Goal: Information Seeking & Learning: Learn about a topic

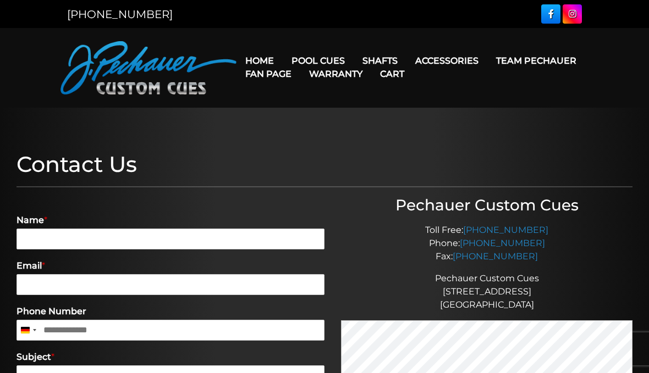
click at [487, 63] on link "Team Pechauer" at bounding box center [536, 61] width 98 height 28
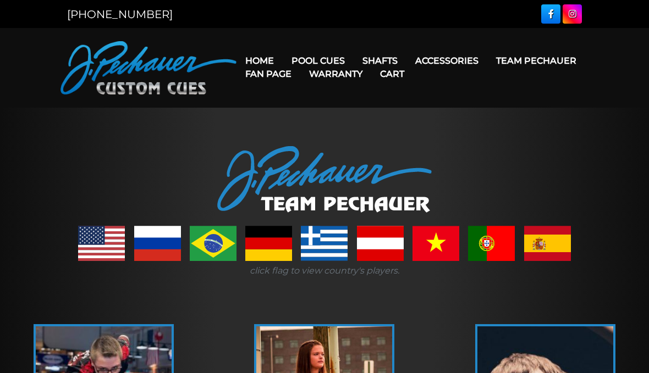
click at [307, 193] on link "Retired Cues" at bounding box center [351, 185] width 135 height 15
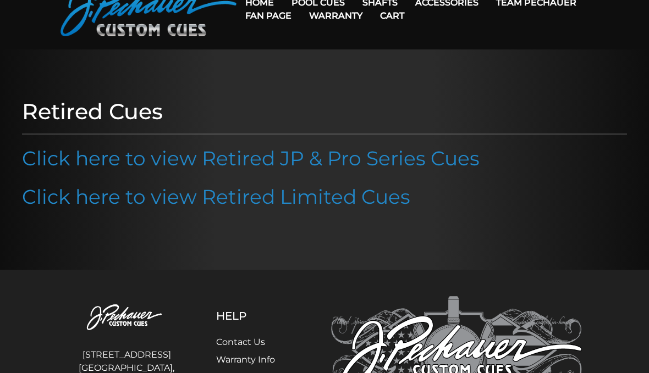
scroll to position [46, 0]
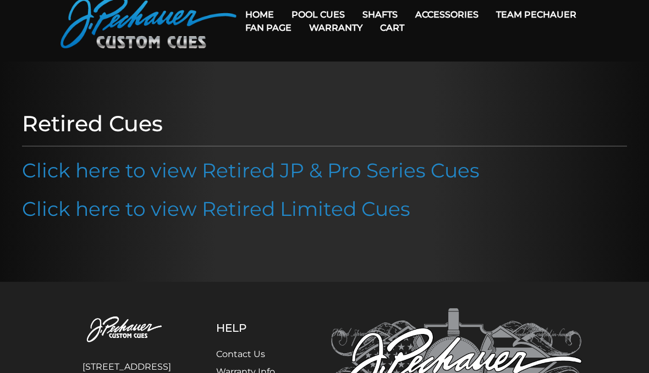
click at [77, 180] on link "Click here to view Retired JP & Pro Series Cues" at bounding box center [250, 170] width 457 height 24
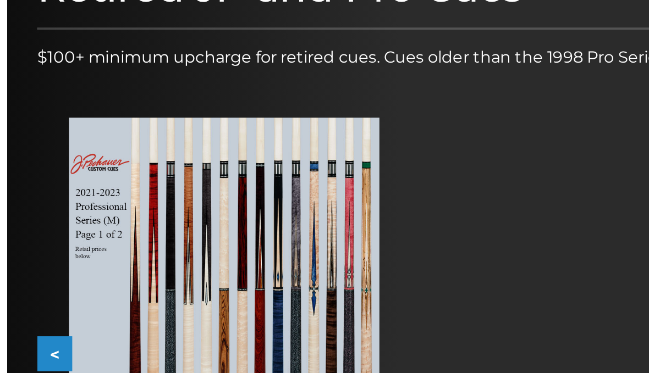
scroll to position [158, 0]
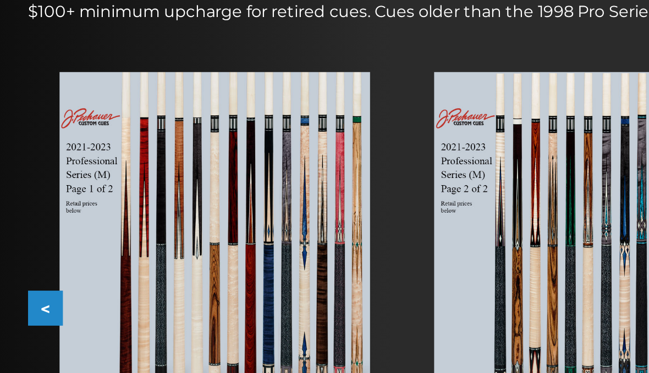
click at [16, 198] on button "<" at bounding box center [25, 207] width 19 height 19
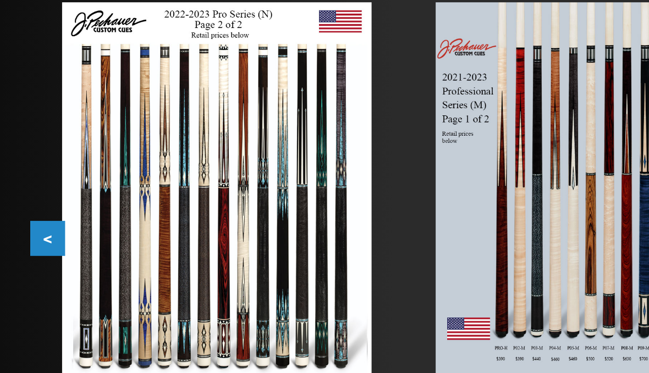
click at [21, 198] on button "<" at bounding box center [25, 207] width 19 height 19
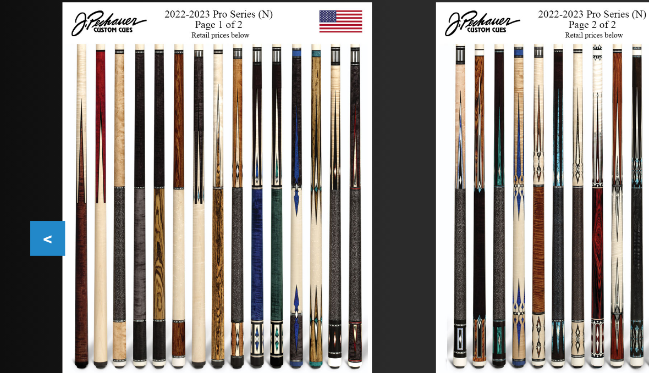
click at [24, 198] on button "<" at bounding box center [25, 207] width 19 height 19
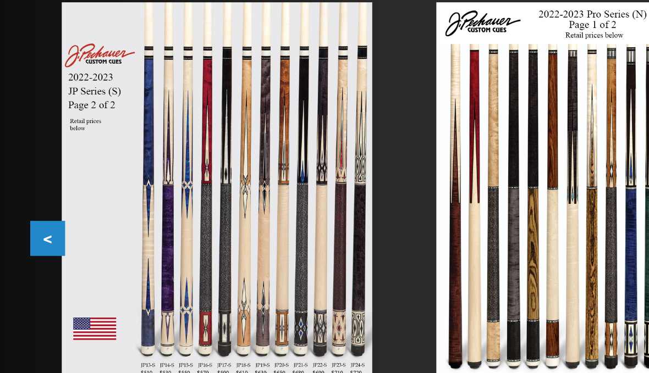
click at [20, 198] on button "<" at bounding box center [25, 207] width 19 height 19
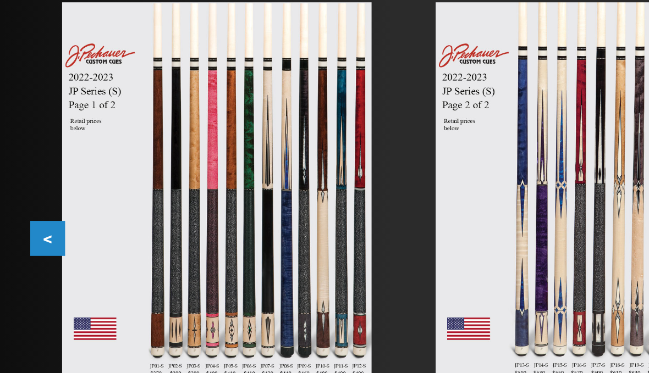
click at [22, 198] on button "<" at bounding box center [25, 207] width 19 height 19
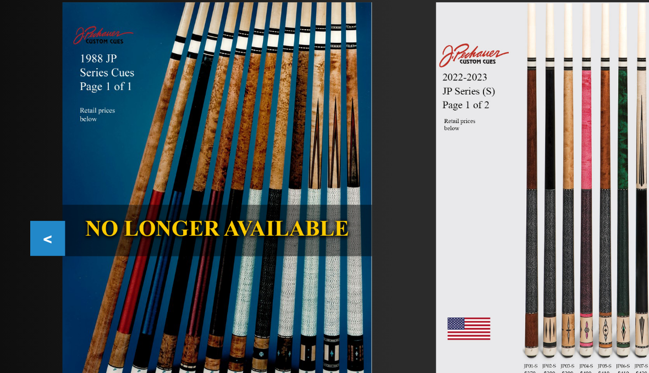
click at [18, 198] on button "<" at bounding box center [25, 207] width 19 height 19
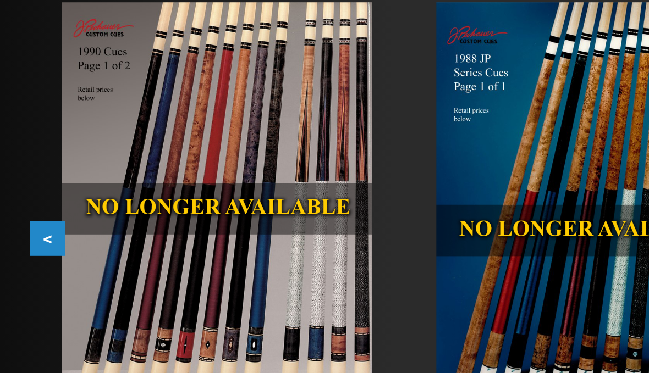
click at [18, 198] on button "<" at bounding box center [25, 207] width 19 height 19
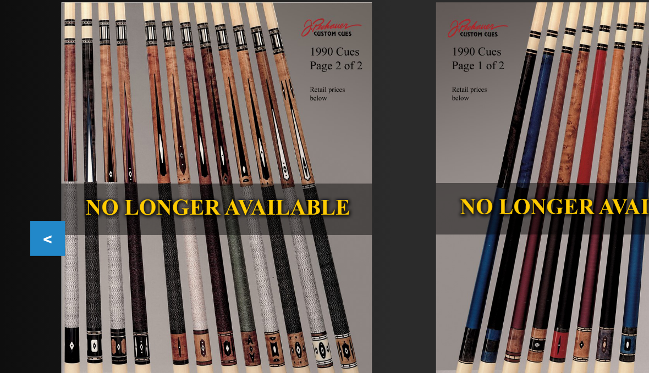
click at [18, 198] on button "<" at bounding box center [25, 207] width 19 height 19
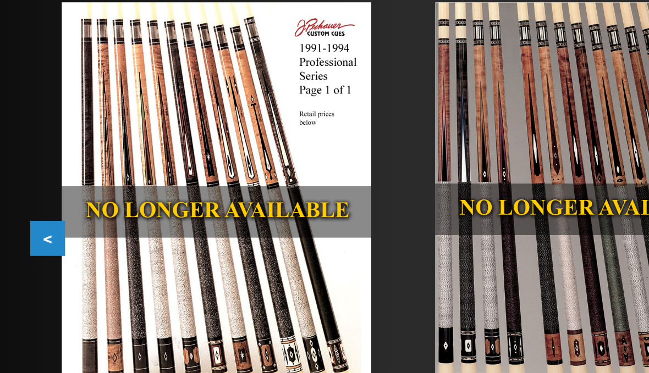
click at [21, 198] on button "<" at bounding box center [25, 207] width 19 height 19
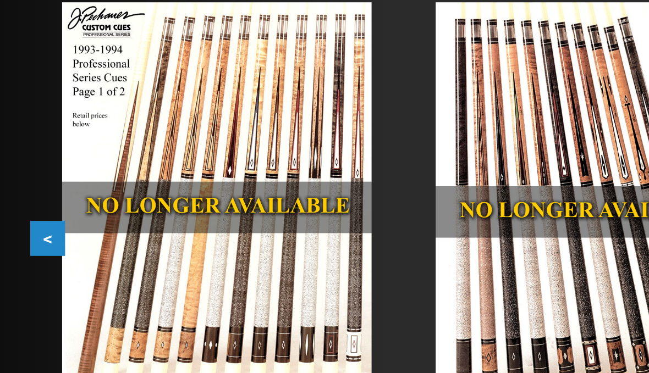
click at [22, 198] on button "<" at bounding box center [25, 207] width 19 height 19
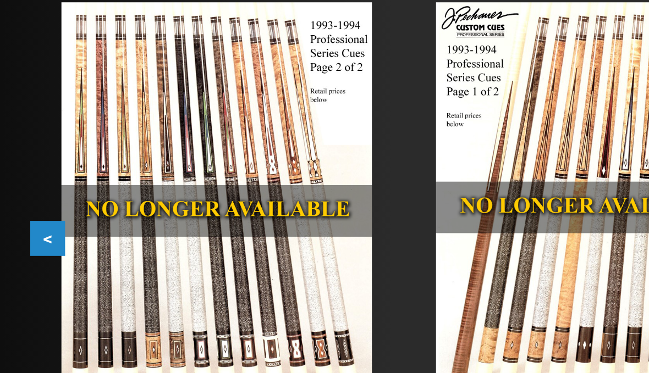
click at [25, 198] on button "<" at bounding box center [25, 207] width 19 height 19
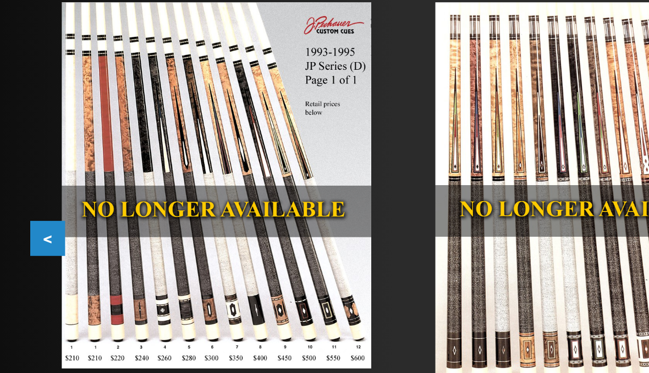
click at [22, 198] on button "<" at bounding box center [25, 207] width 19 height 19
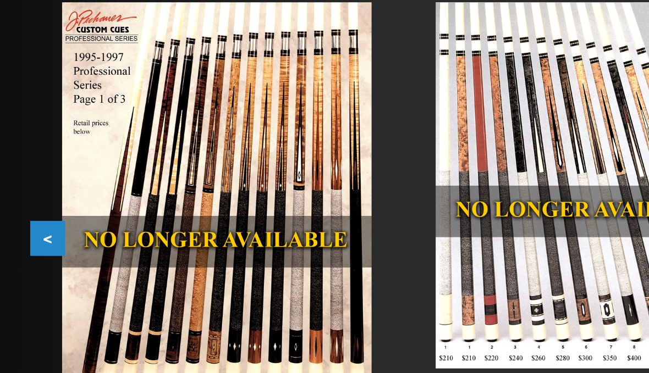
click at [22, 198] on button "<" at bounding box center [25, 207] width 19 height 19
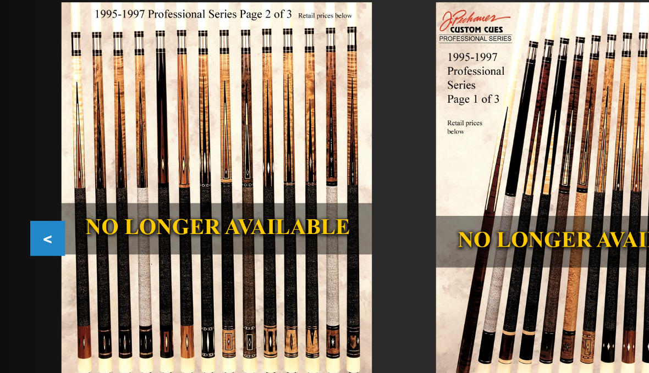
click at [23, 198] on button "<" at bounding box center [25, 207] width 19 height 19
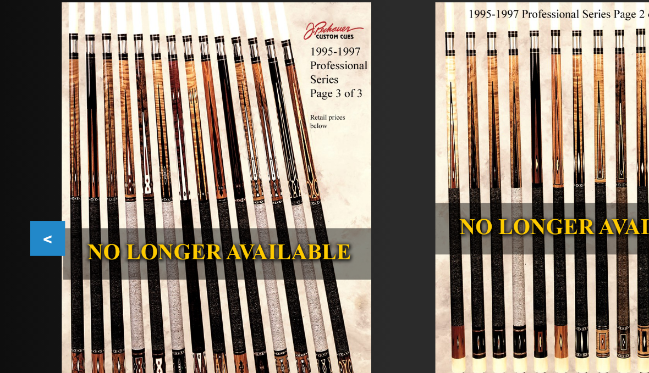
click at [23, 198] on button "<" at bounding box center [25, 207] width 19 height 19
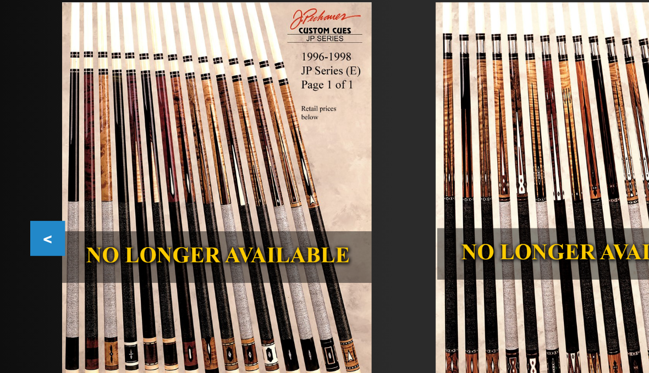
click at [23, 198] on button "<" at bounding box center [25, 207] width 19 height 19
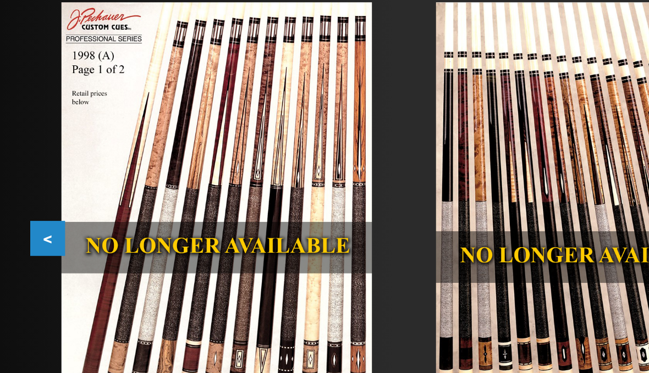
click at [26, 198] on button "<" at bounding box center [25, 207] width 19 height 19
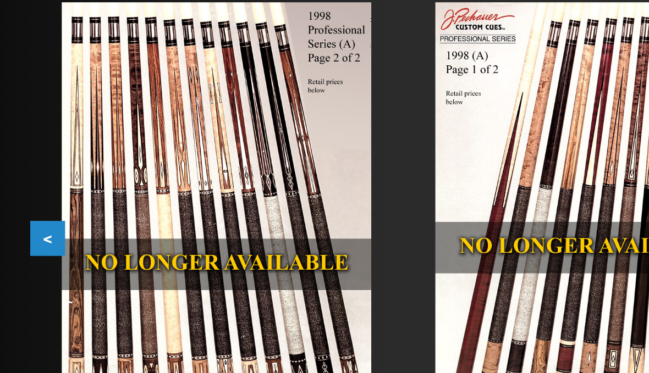
click at [19, 198] on button "<" at bounding box center [25, 207] width 19 height 19
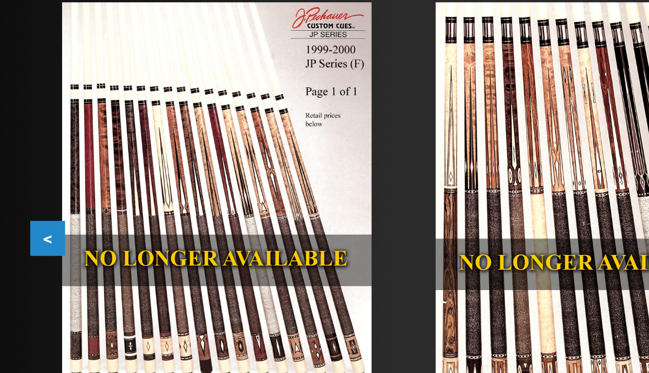
click at [21, 198] on button "<" at bounding box center [25, 207] width 19 height 19
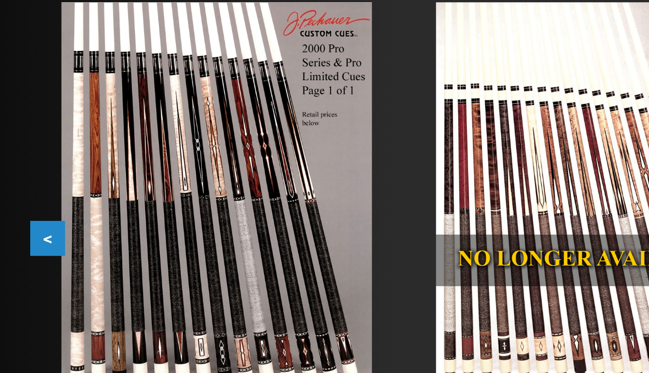
click at [19, 198] on button "<" at bounding box center [25, 207] width 19 height 19
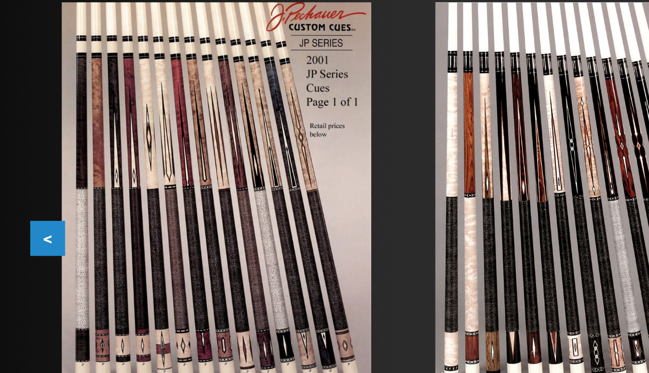
click at [20, 198] on button "<" at bounding box center [25, 207] width 19 height 19
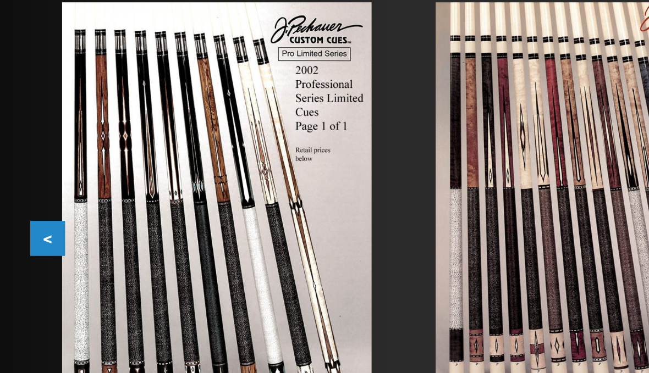
click at [19, 198] on button "<" at bounding box center [25, 207] width 19 height 19
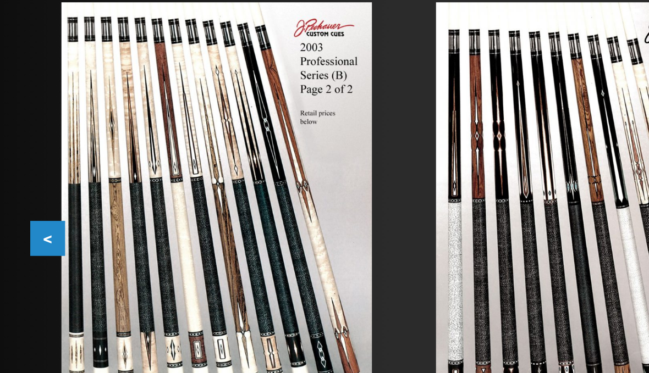
click at [19, 198] on button "<" at bounding box center [25, 207] width 19 height 19
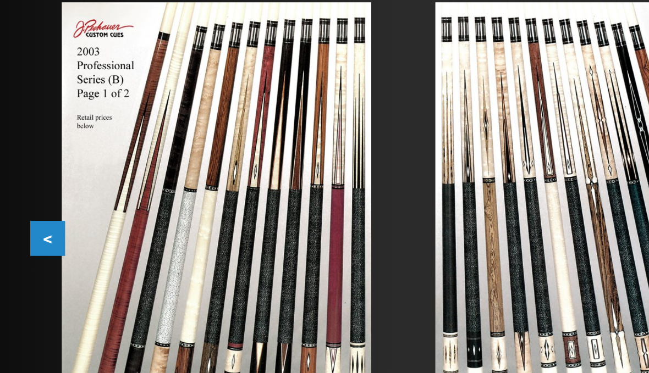
click at [20, 198] on button "<" at bounding box center [25, 207] width 19 height 19
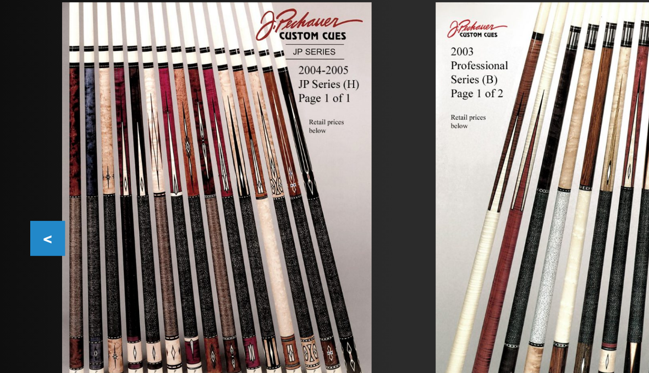
click at [19, 198] on button "<" at bounding box center [25, 207] width 19 height 19
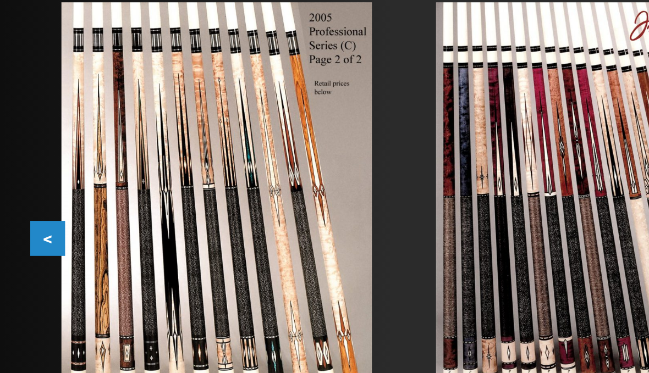
click at [20, 198] on button "<" at bounding box center [25, 207] width 19 height 19
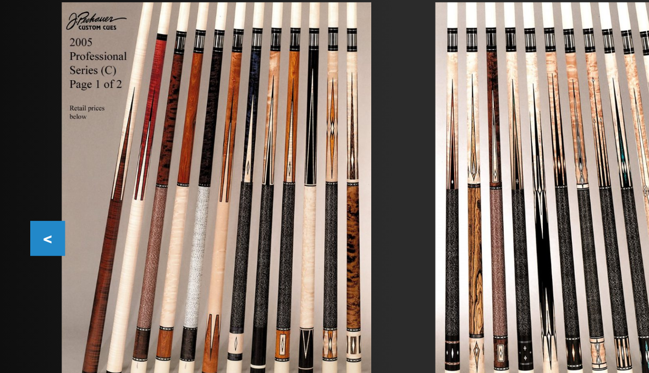
click at [19, 198] on button "<" at bounding box center [25, 207] width 19 height 19
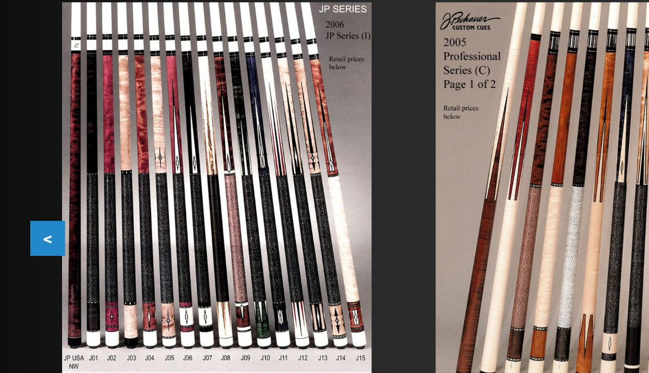
click at [20, 198] on button "<" at bounding box center [25, 207] width 19 height 19
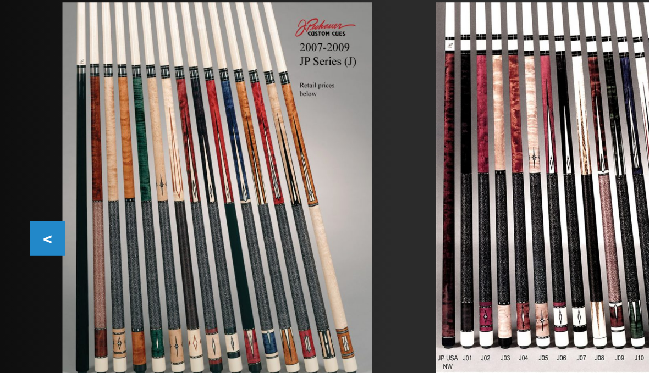
click at [20, 198] on button "<" at bounding box center [25, 207] width 19 height 19
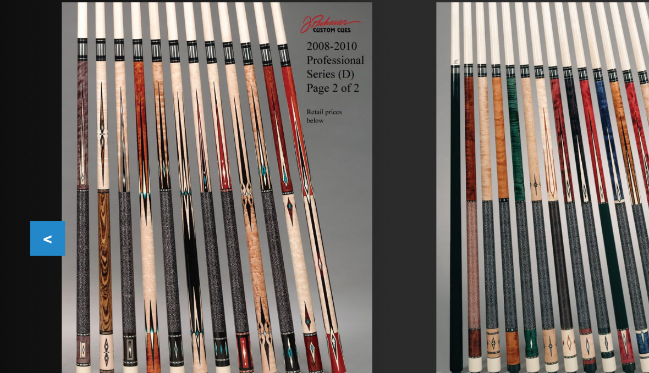
click at [19, 198] on button "<" at bounding box center [25, 207] width 19 height 19
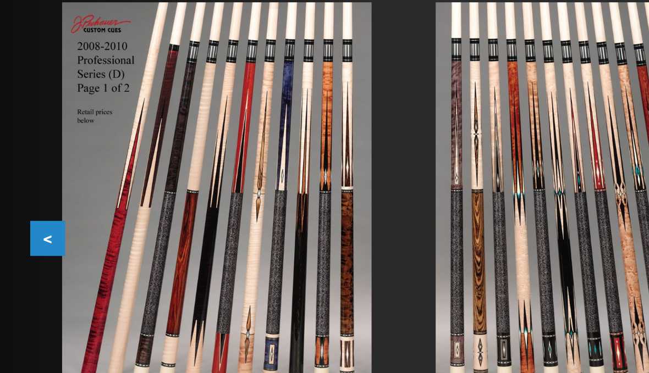
click at [20, 198] on button "<" at bounding box center [25, 207] width 19 height 19
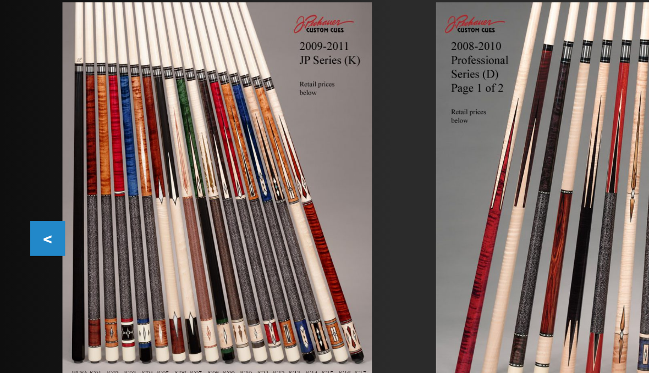
click at [20, 198] on button "<" at bounding box center [25, 207] width 19 height 19
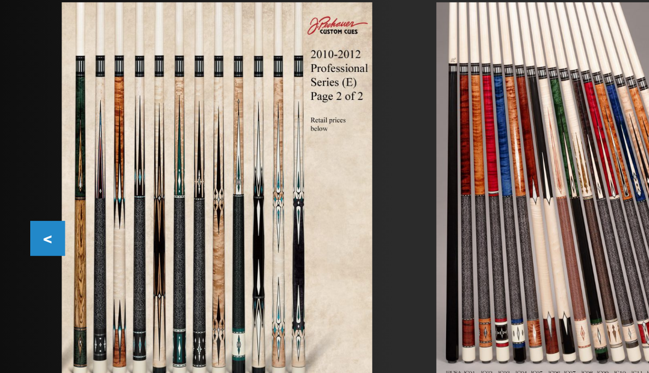
click at [19, 198] on button "<" at bounding box center [25, 207] width 19 height 19
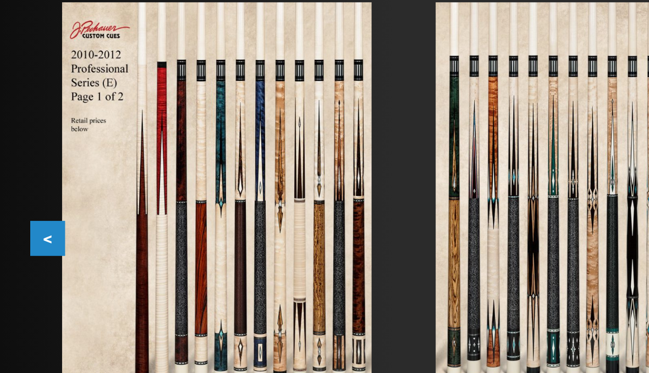
click at [20, 198] on button "<" at bounding box center [25, 207] width 19 height 19
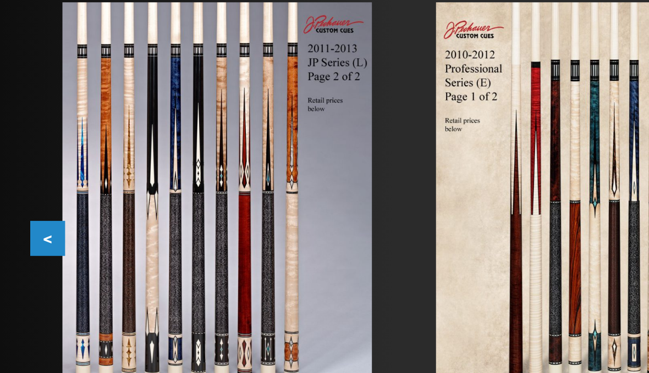
click at [21, 198] on button "<" at bounding box center [25, 207] width 19 height 19
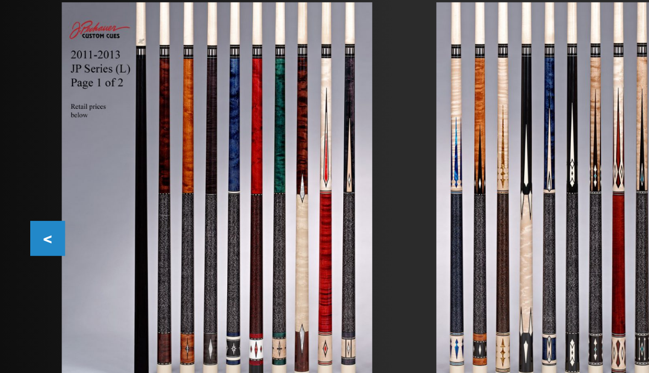
click at [22, 198] on button "<" at bounding box center [25, 207] width 19 height 19
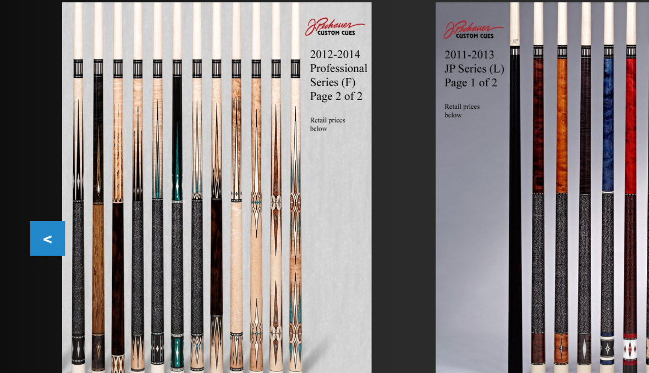
click at [19, 198] on button "<" at bounding box center [25, 207] width 19 height 19
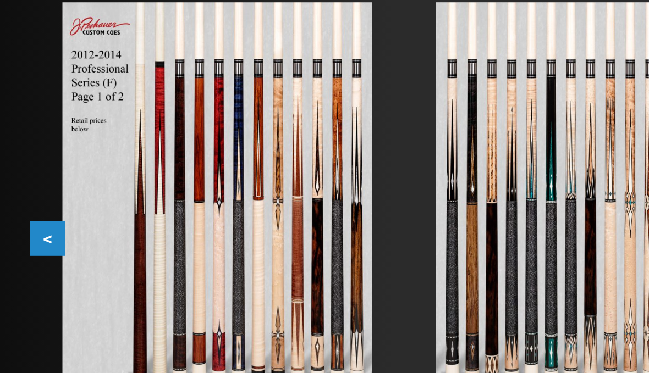
click at [22, 198] on button "<" at bounding box center [25, 207] width 19 height 19
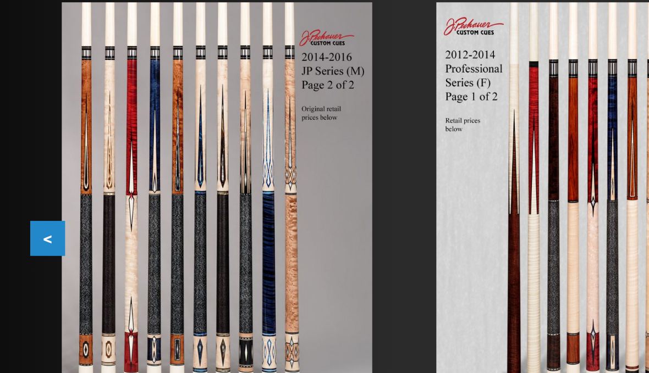
click at [20, 198] on button "<" at bounding box center [25, 207] width 19 height 19
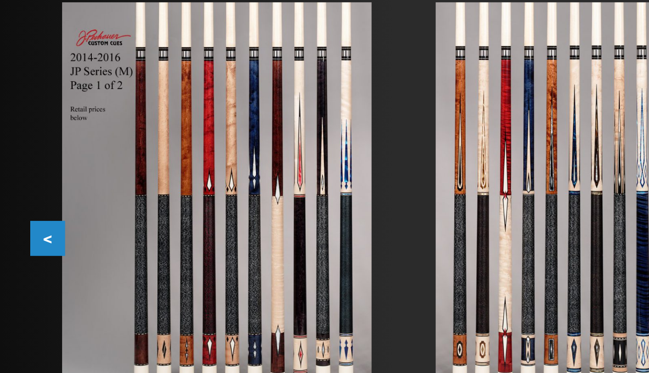
click at [19, 198] on button "<" at bounding box center [25, 207] width 19 height 19
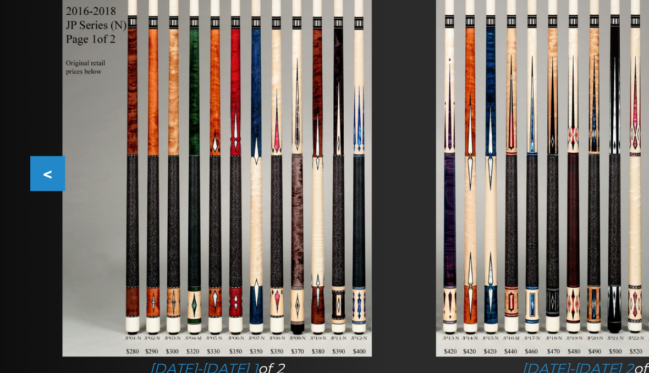
click at [23, 198] on button "<" at bounding box center [25, 207] width 19 height 19
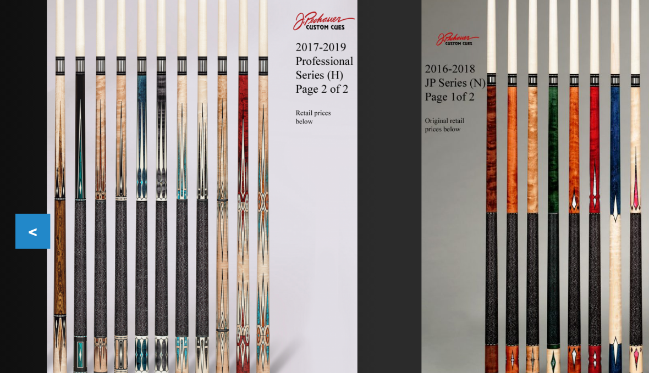
click at [21, 198] on button "<" at bounding box center [25, 207] width 19 height 19
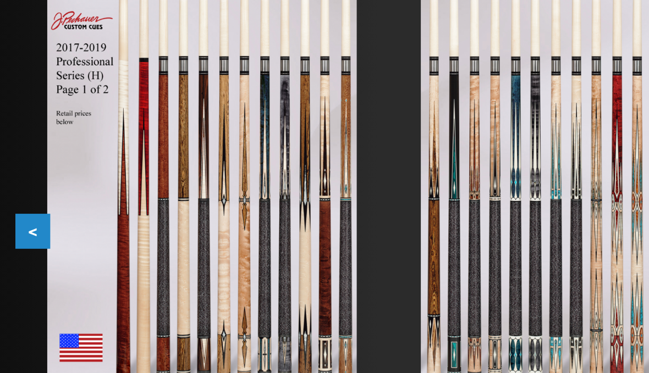
click at [18, 198] on button "<" at bounding box center [25, 207] width 19 height 19
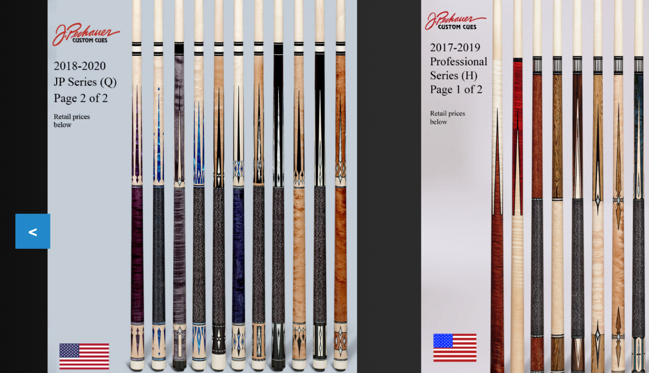
click at [20, 198] on button "<" at bounding box center [25, 207] width 19 height 19
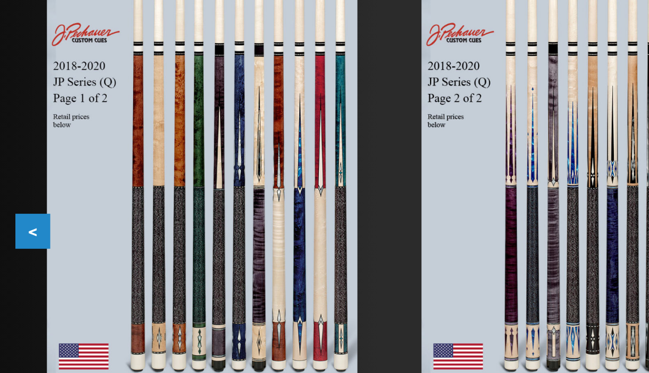
click at [20, 198] on button "<" at bounding box center [25, 207] width 19 height 19
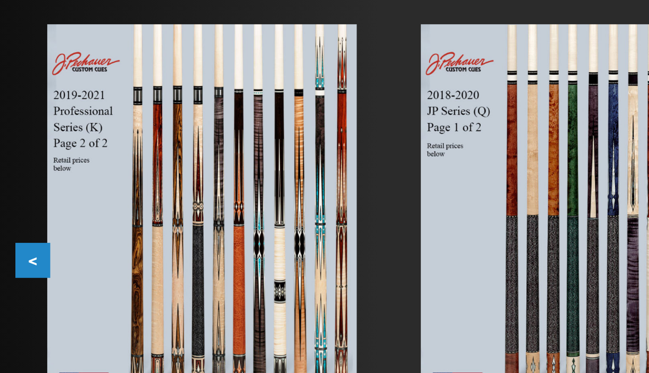
click at [16, 198] on button "<" at bounding box center [25, 207] width 19 height 19
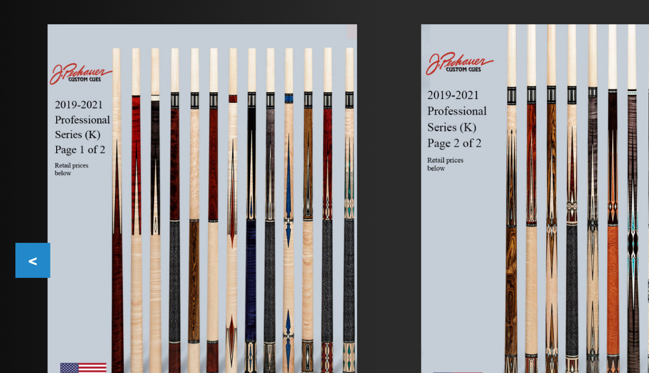
click at [16, 198] on button "<" at bounding box center [25, 207] width 19 height 19
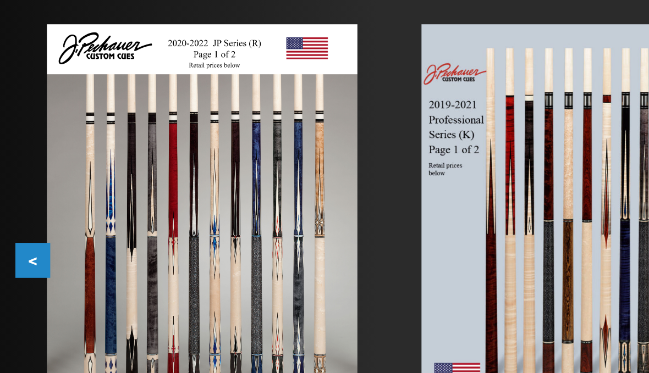
click at [16, 198] on button "<" at bounding box center [25, 207] width 19 height 19
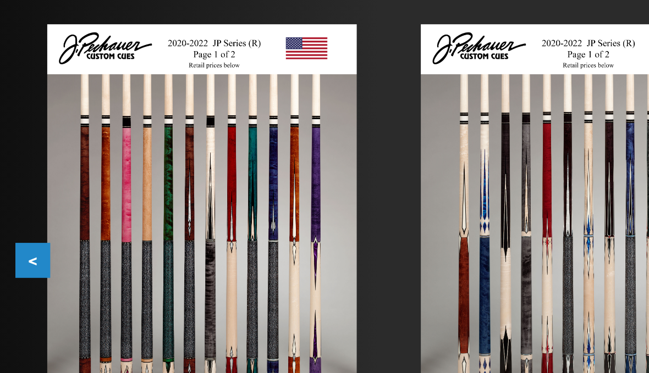
click at [16, 198] on button "<" at bounding box center [25, 207] width 19 height 19
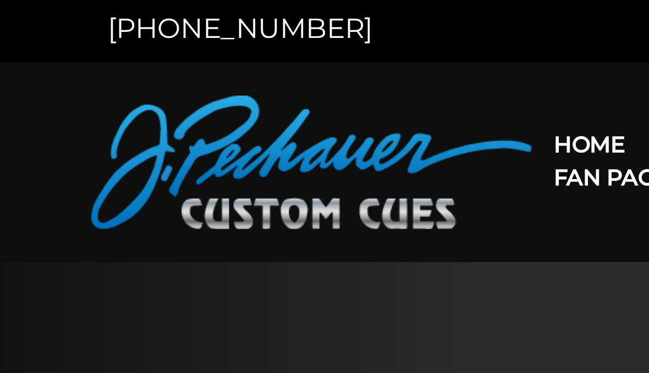
scroll to position [2, 0]
